Goal: Task Accomplishment & Management: Use online tool/utility

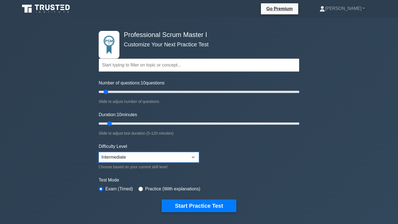
click at [193, 155] on select "Beginner Intermediate Expert" at bounding box center [149, 157] width 100 height 10
select select "expert"
click at [99, 152] on select "Beginner Intermediate Expert" at bounding box center [149, 157] width 100 height 10
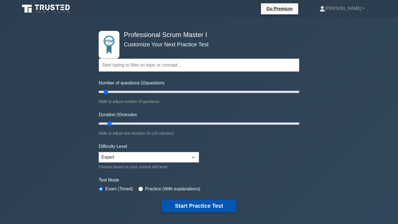
click at [193, 206] on button "Start Practice Test" at bounding box center [199, 206] width 75 height 13
click at [190, 207] on button "Start Practice Test" at bounding box center [199, 206] width 75 height 13
